Goal: Task Accomplishment & Management: Use online tool/utility

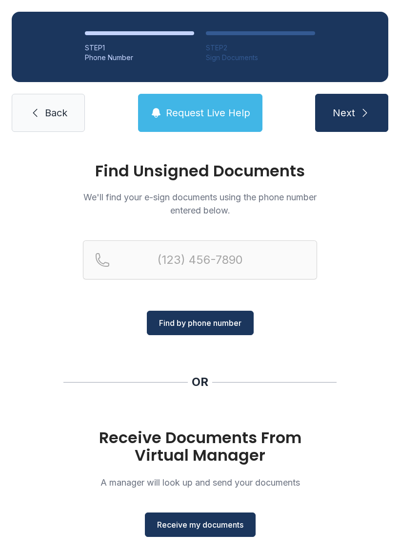
click at [205, 531] on button "Receive my documents" at bounding box center [200, 524] width 111 height 24
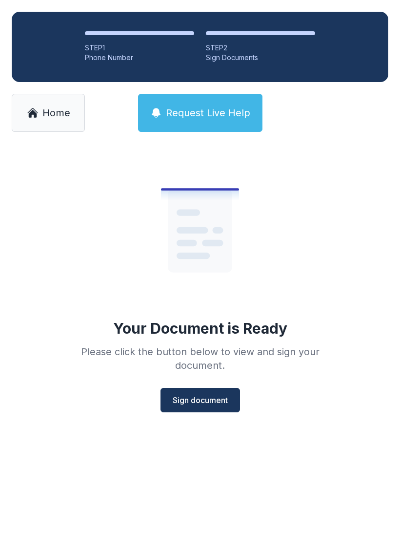
click at [203, 408] on button "Sign document" at bounding box center [201, 400] width 80 height 24
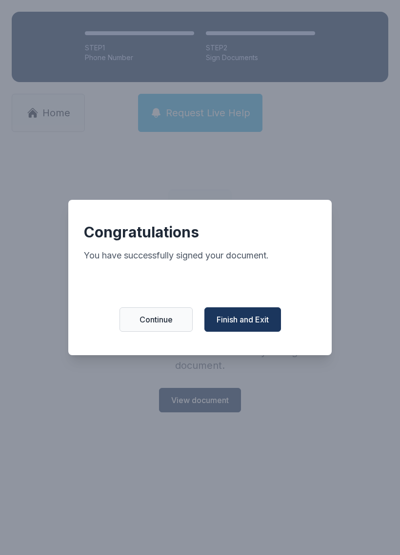
click at [257, 325] on span "Finish and Exit" at bounding box center [243, 319] width 52 height 12
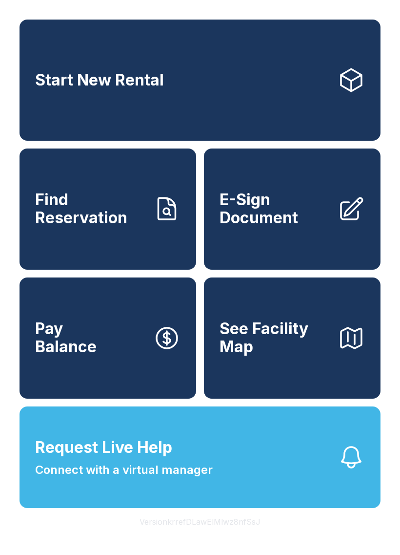
click at [341, 216] on icon at bounding box center [351, 208] width 21 height 21
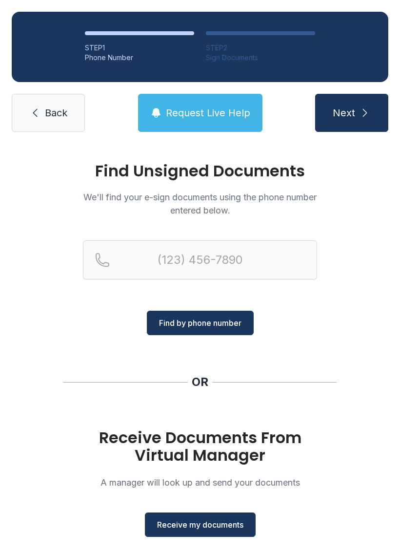
click at [188, 522] on span "Receive my documents" at bounding box center [200, 525] width 86 height 12
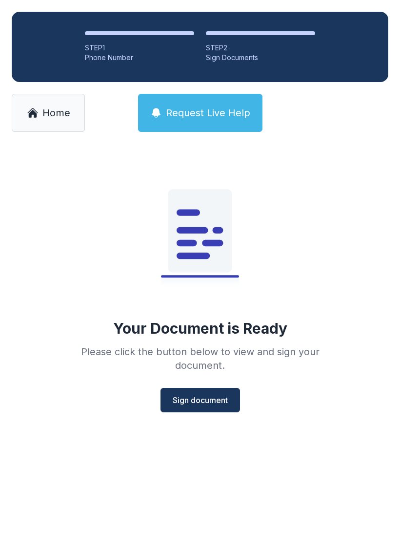
click at [195, 392] on button "Sign document" at bounding box center [201, 400] width 80 height 24
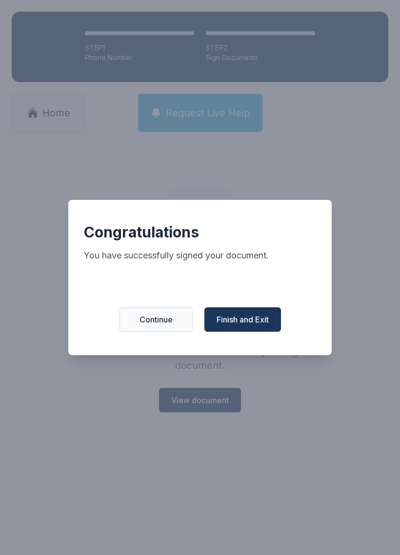
click at [239, 325] on span "Finish and Exit" at bounding box center [243, 319] width 52 height 12
